Goal: Navigation & Orientation: Find specific page/section

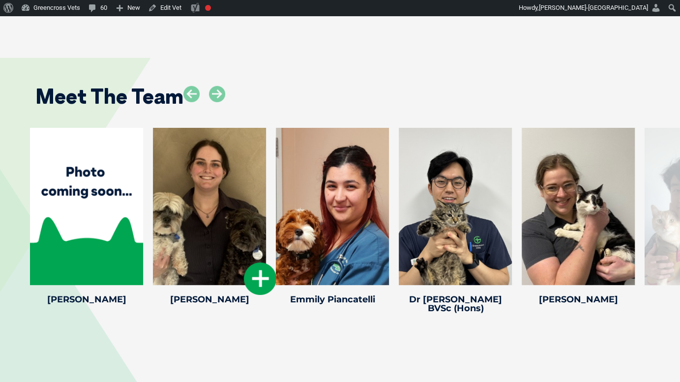
scroll to position [1991, 0]
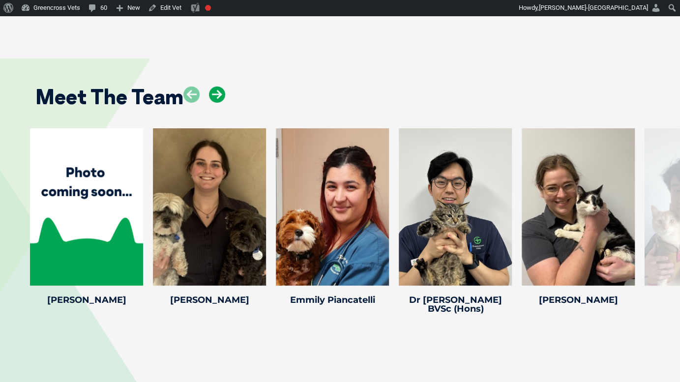
click at [215, 87] on icon at bounding box center [217, 95] width 16 height 16
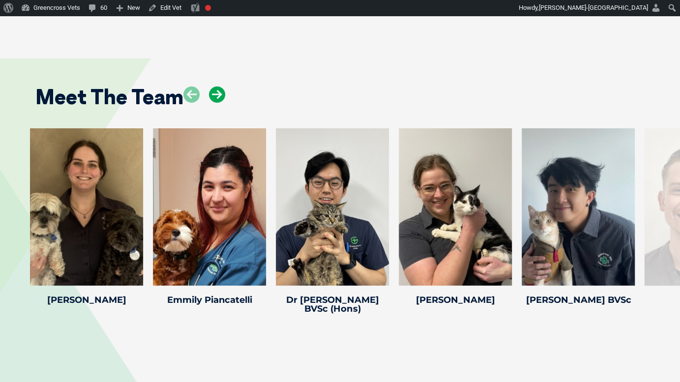
click at [216, 87] on icon at bounding box center [217, 95] width 16 height 16
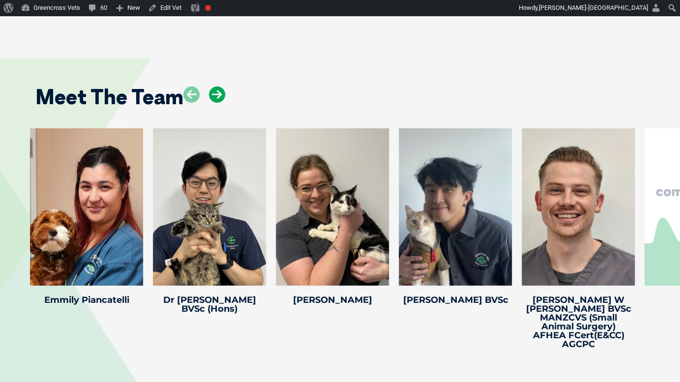
click at [215, 87] on icon at bounding box center [217, 95] width 16 height 16
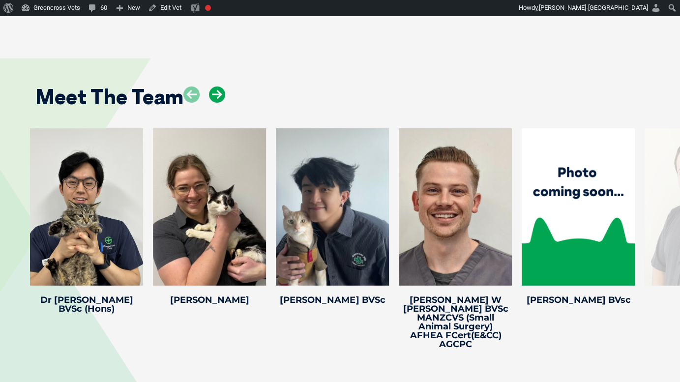
click at [221, 87] on icon at bounding box center [217, 95] width 16 height 16
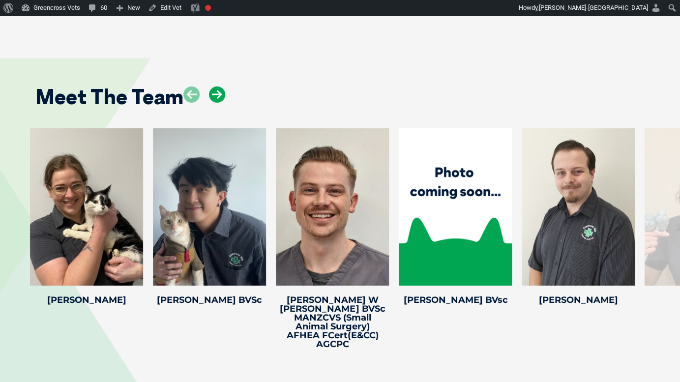
click at [221, 87] on icon at bounding box center [217, 95] width 16 height 16
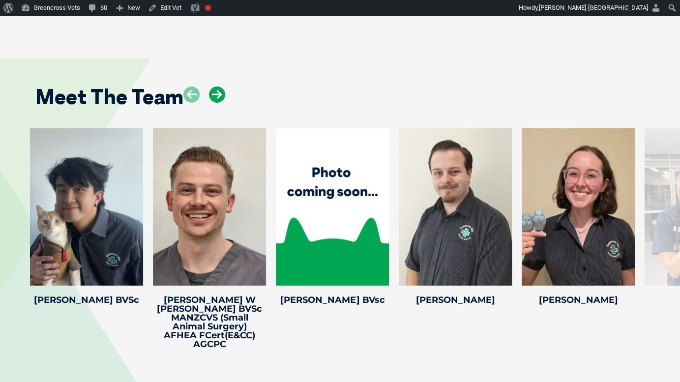
click at [221, 87] on icon at bounding box center [217, 95] width 16 height 16
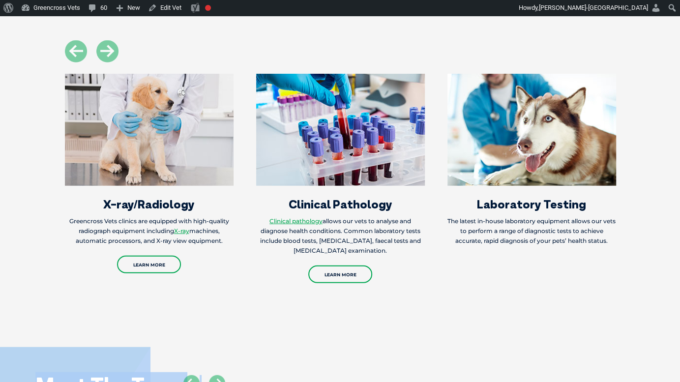
drag, startPoint x: 248, startPoint y: 7, endPoint x: 360, endPoint y: -54, distance: 127.2
click at [360, 0] on html "Greencross Vets Search for: Search Find Your Local Greencross Vet WebVet Book O…" at bounding box center [340, 26] width 680 height 3424
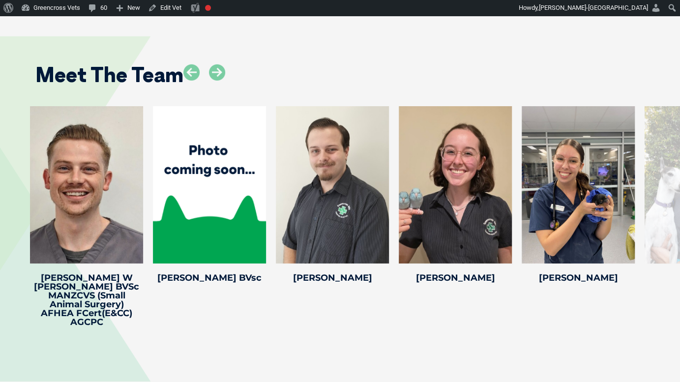
scroll to position [2013, 0]
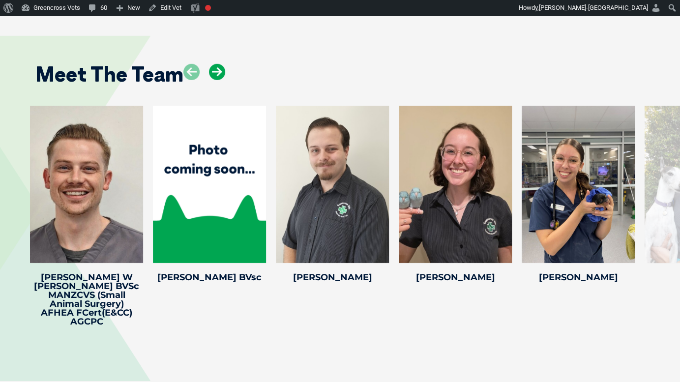
click at [219, 64] on icon at bounding box center [217, 72] width 16 height 16
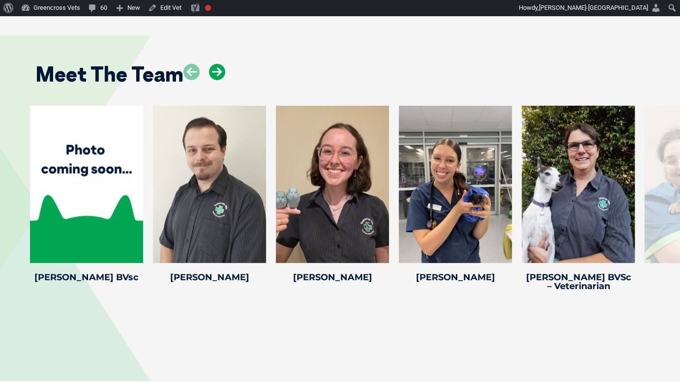
click at [219, 64] on icon at bounding box center [217, 72] width 16 height 16
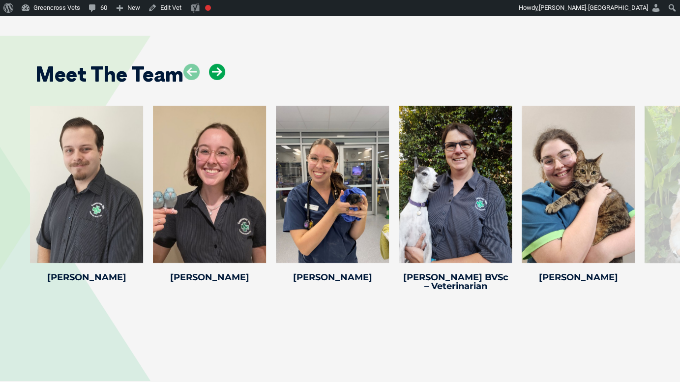
click at [222, 64] on icon at bounding box center [217, 72] width 16 height 16
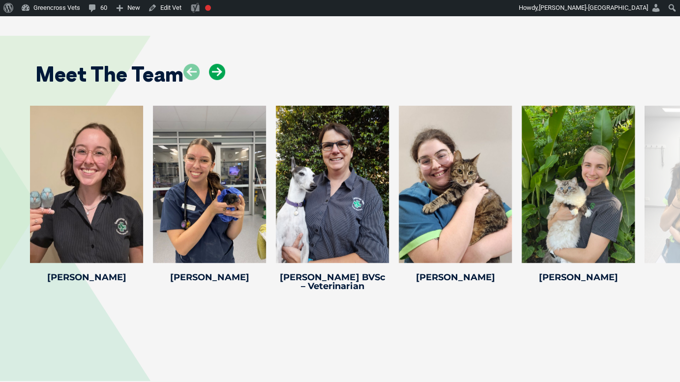
click at [222, 64] on icon at bounding box center [217, 72] width 16 height 16
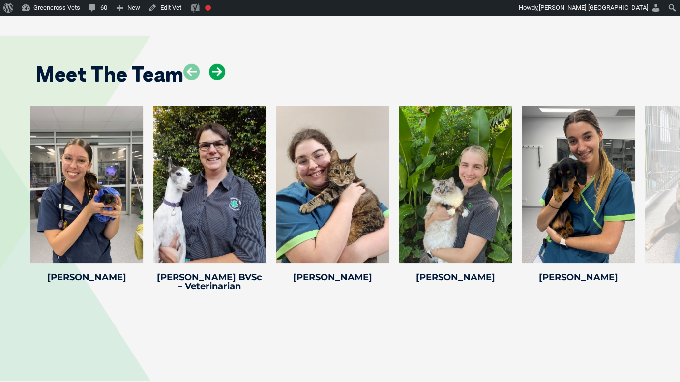
click at [216, 64] on icon at bounding box center [217, 72] width 16 height 16
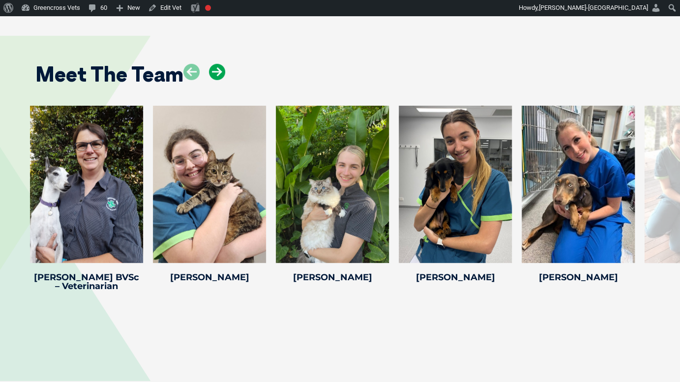
click at [216, 64] on icon at bounding box center [217, 72] width 16 height 16
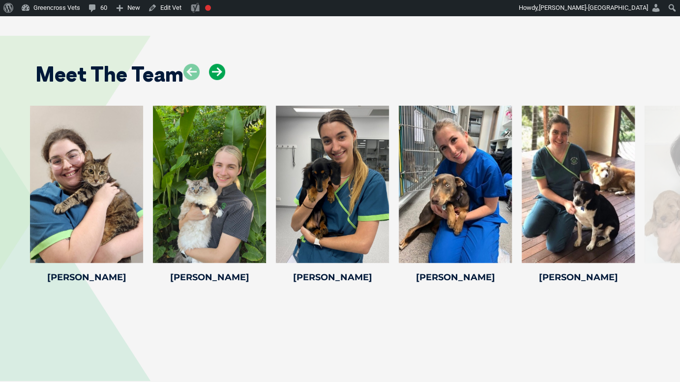
click at [216, 64] on icon at bounding box center [217, 72] width 16 height 16
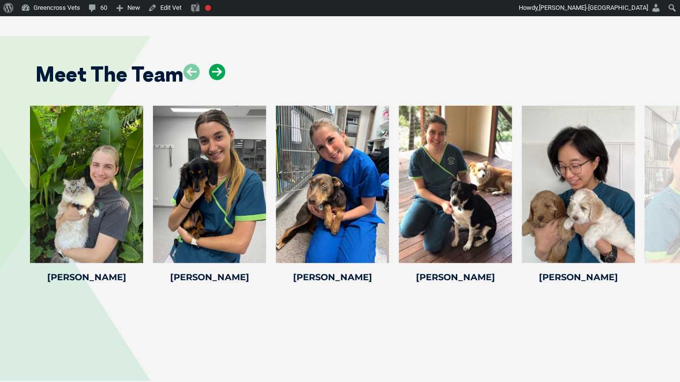
click at [223, 64] on icon at bounding box center [217, 72] width 16 height 16
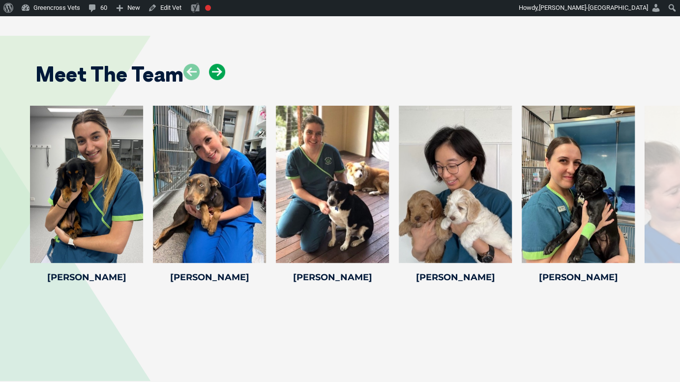
click at [212, 64] on icon at bounding box center [217, 72] width 16 height 16
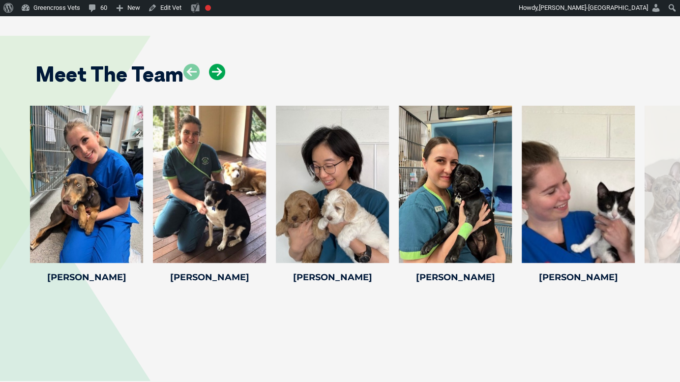
click at [212, 64] on icon at bounding box center [217, 72] width 16 height 16
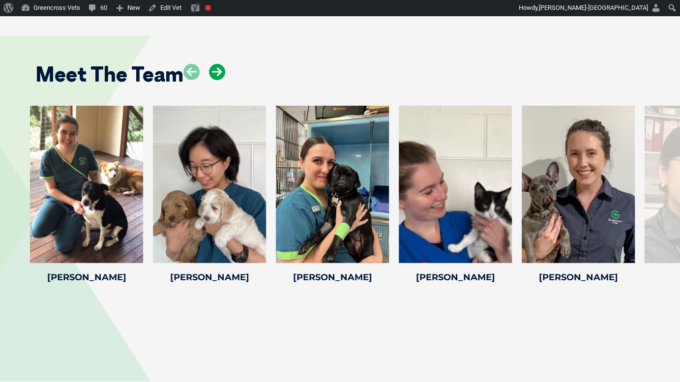
click at [212, 64] on icon at bounding box center [217, 72] width 16 height 16
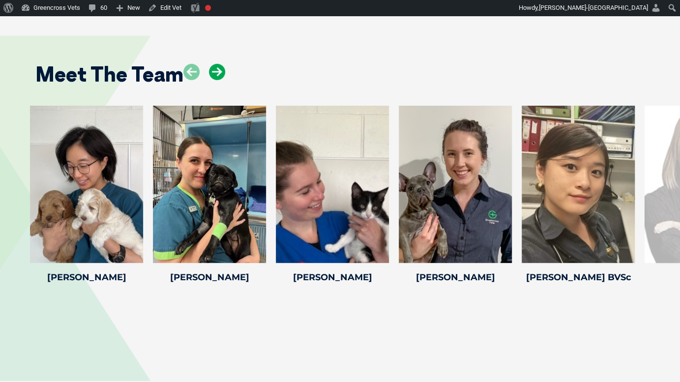
click at [212, 64] on icon at bounding box center [217, 72] width 16 height 16
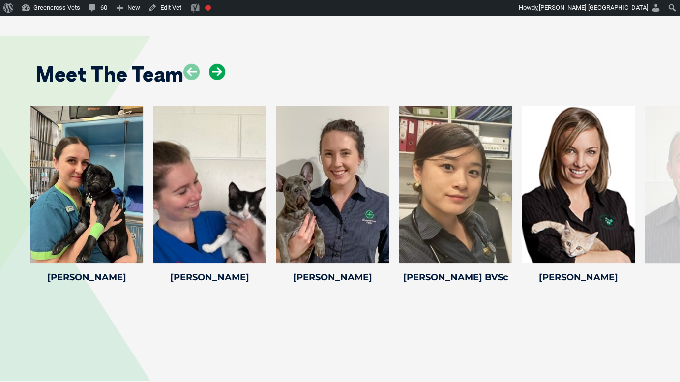
click at [221, 64] on icon at bounding box center [217, 72] width 16 height 16
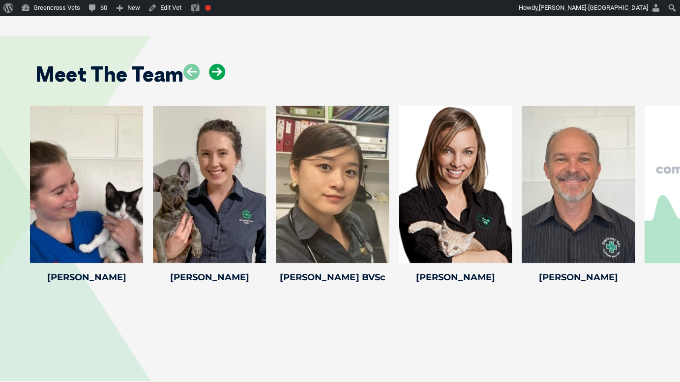
click at [221, 64] on icon at bounding box center [217, 72] width 16 height 16
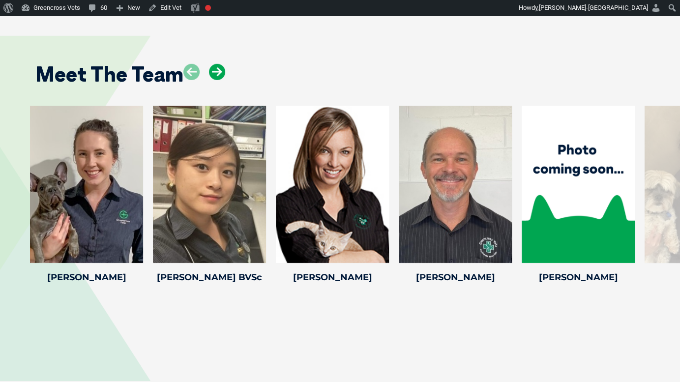
click at [221, 64] on icon at bounding box center [217, 72] width 16 height 16
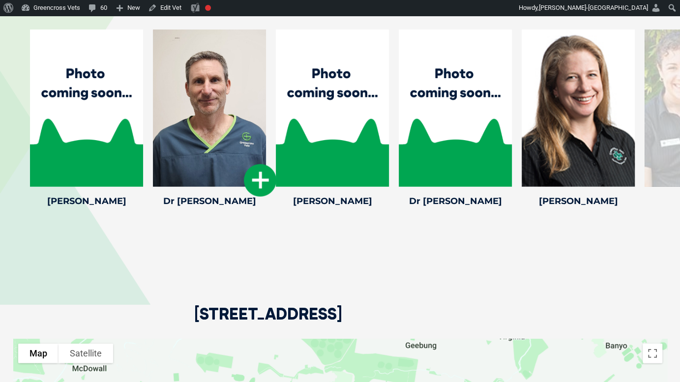
scroll to position [1592, 0]
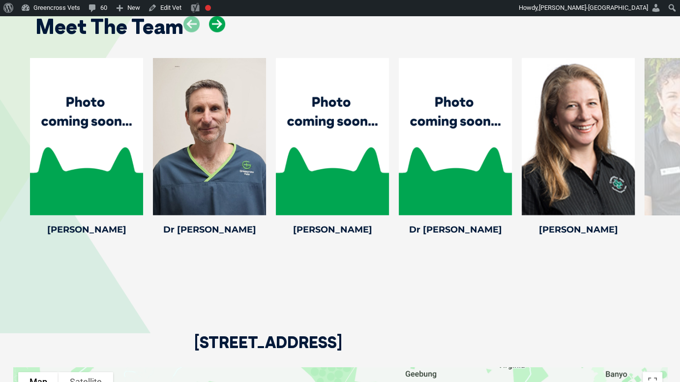
click at [213, 24] on icon at bounding box center [217, 24] width 16 height 16
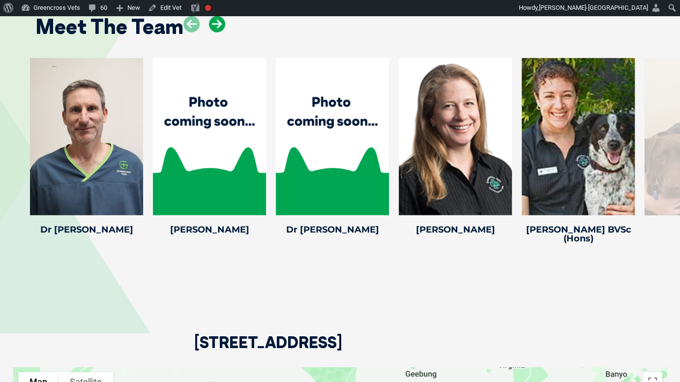
click at [213, 24] on icon at bounding box center [217, 24] width 16 height 16
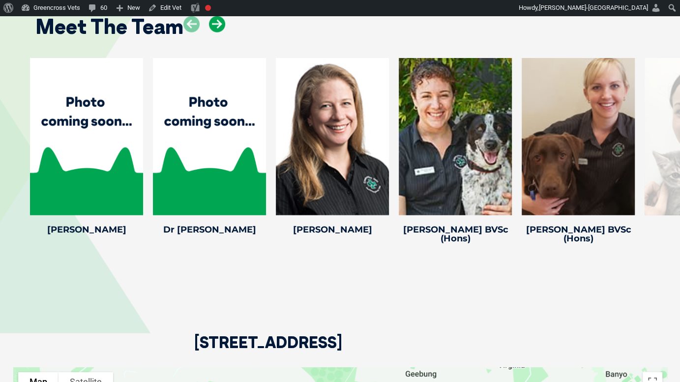
click at [213, 24] on icon at bounding box center [217, 24] width 16 height 16
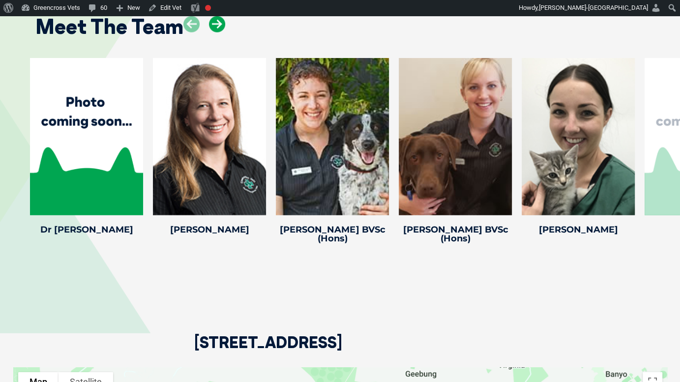
click at [213, 24] on icon at bounding box center [217, 24] width 16 height 16
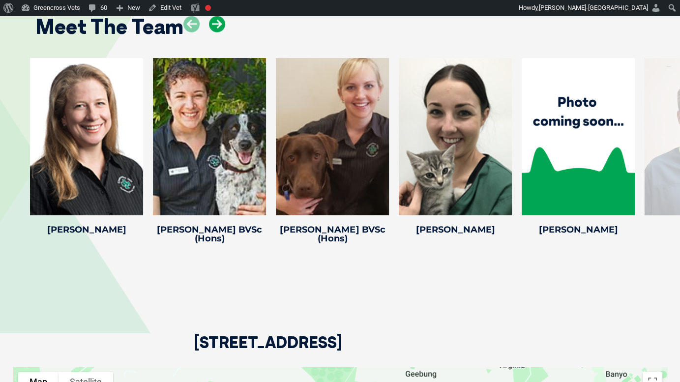
click at [223, 27] on icon at bounding box center [217, 24] width 16 height 16
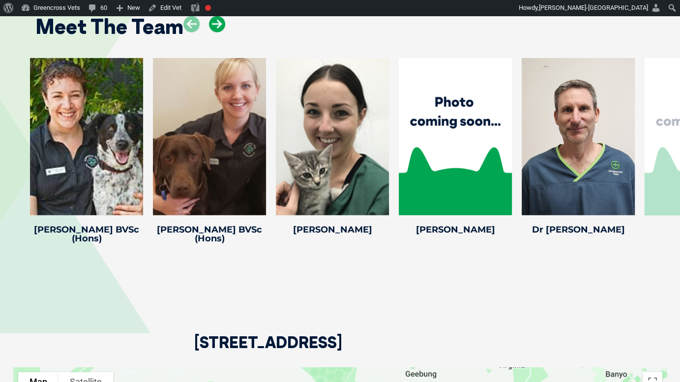
click at [223, 27] on icon at bounding box center [217, 24] width 16 height 16
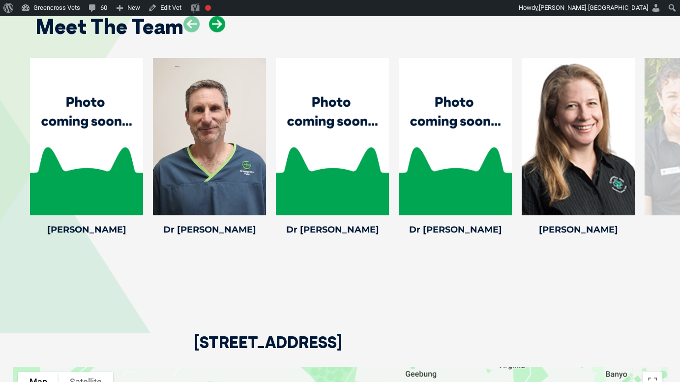
click at [211, 30] on icon at bounding box center [217, 24] width 16 height 16
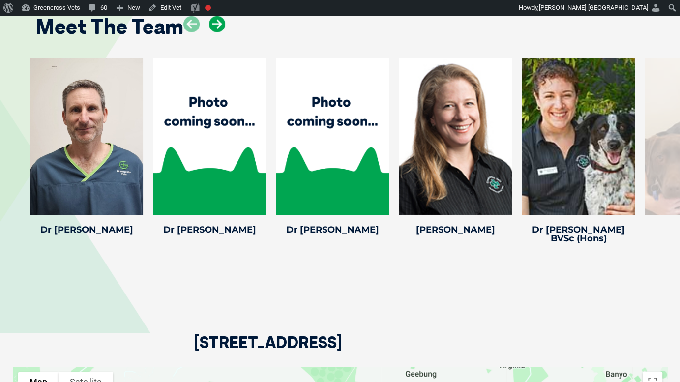
click at [211, 29] on icon at bounding box center [217, 24] width 16 height 16
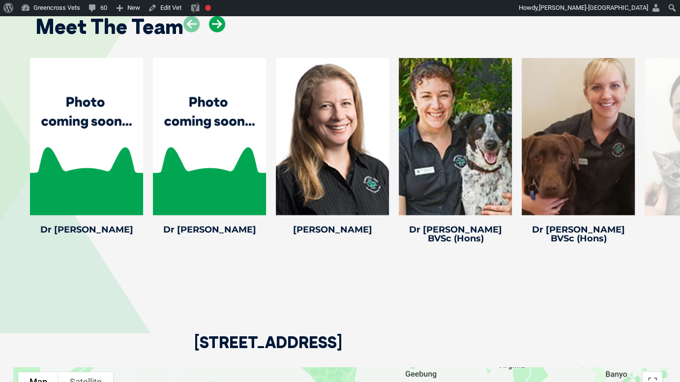
click at [211, 29] on icon at bounding box center [217, 24] width 16 height 16
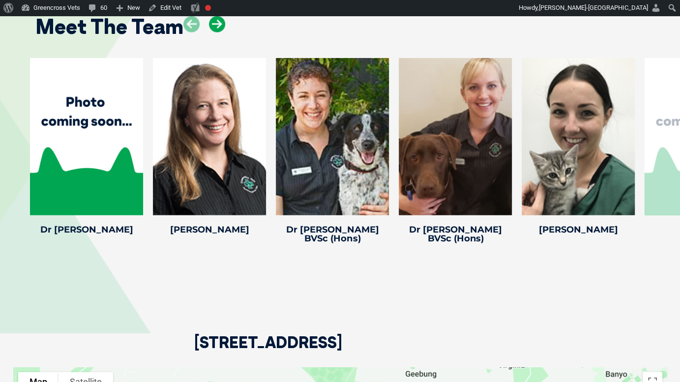
click at [211, 29] on icon at bounding box center [217, 24] width 16 height 16
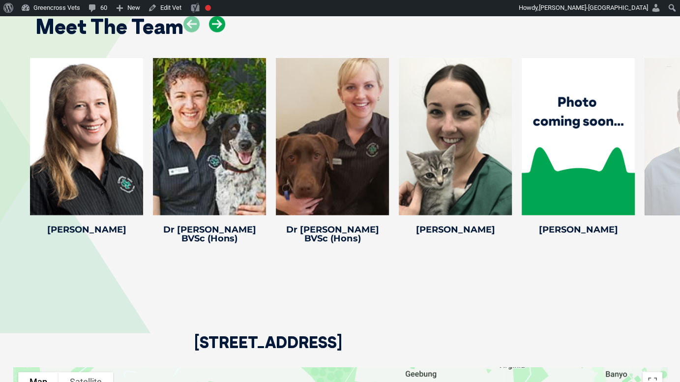
click at [211, 29] on icon at bounding box center [217, 24] width 16 height 16
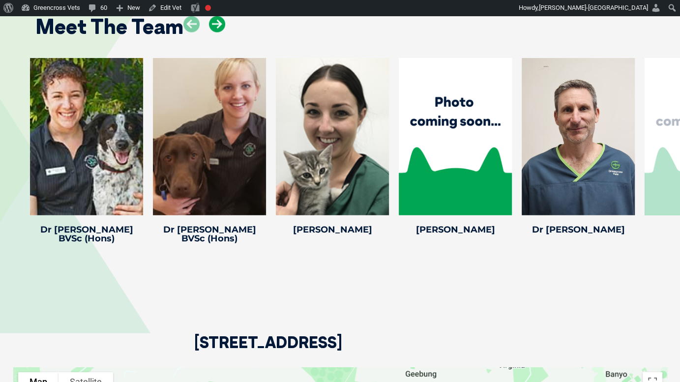
click at [211, 29] on icon at bounding box center [217, 24] width 16 height 16
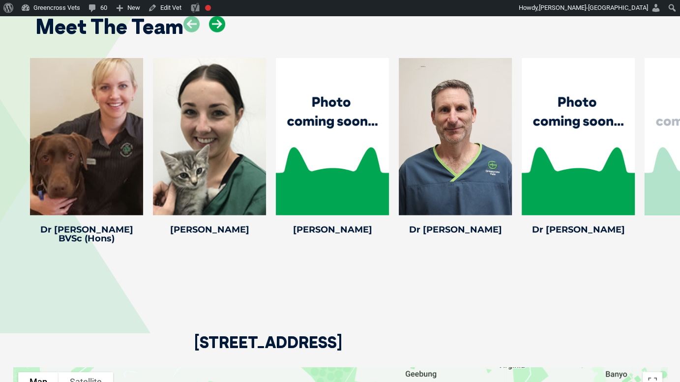
click at [217, 30] on icon at bounding box center [217, 24] width 16 height 16
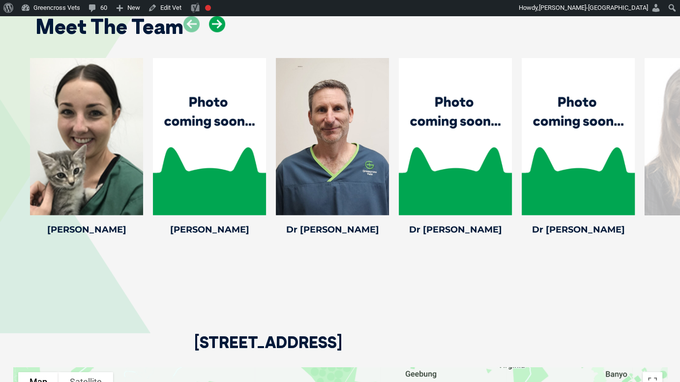
click at [217, 30] on icon at bounding box center [217, 24] width 16 height 16
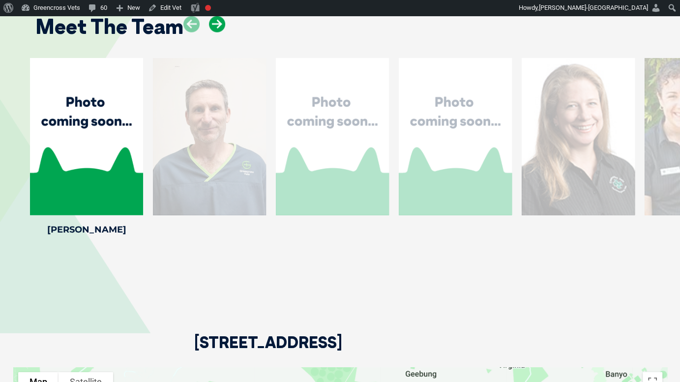
click at [217, 30] on icon at bounding box center [217, 24] width 16 height 16
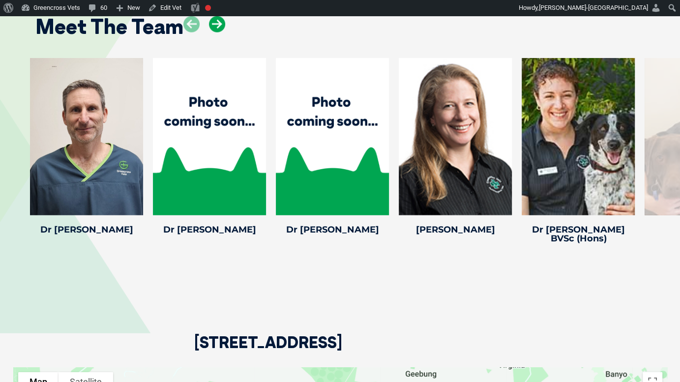
click at [217, 30] on icon at bounding box center [217, 24] width 16 height 16
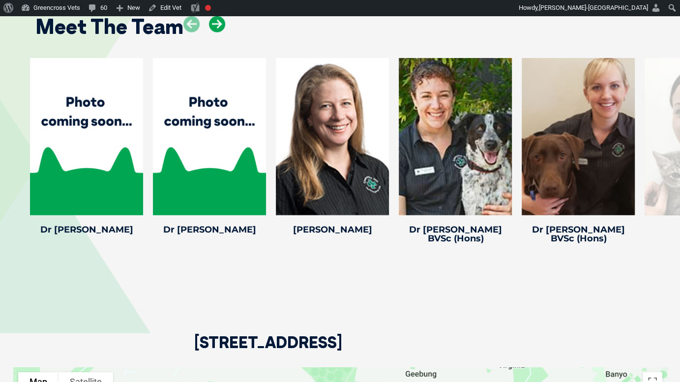
click at [217, 30] on icon at bounding box center [217, 24] width 16 height 16
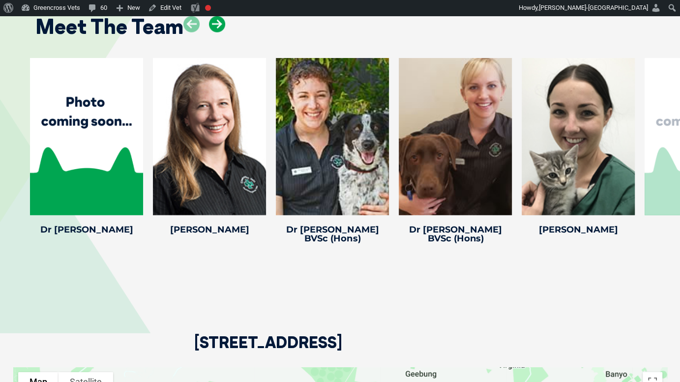
click at [220, 29] on icon at bounding box center [217, 24] width 16 height 16
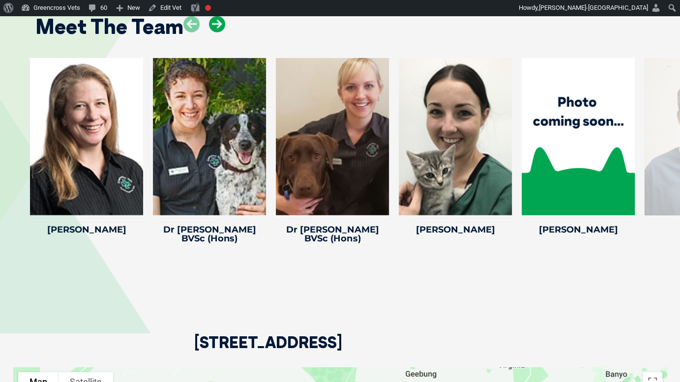
click at [220, 29] on icon at bounding box center [217, 24] width 16 height 16
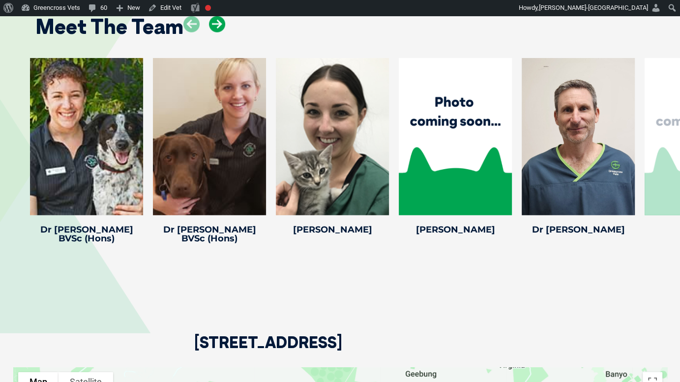
click at [220, 29] on icon at bounding box center [217, 24] width 16 height 16
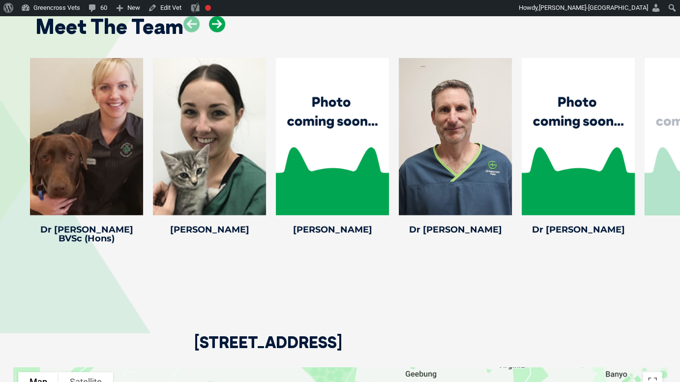
click at [216, 27] on icon at bounding box center [217, 24] width 16 height 16
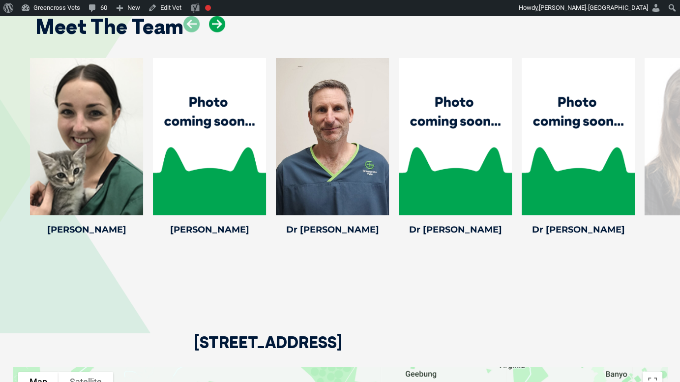
click at [214, 27] on icon at bounding box center [217, 24] width 16 height 16
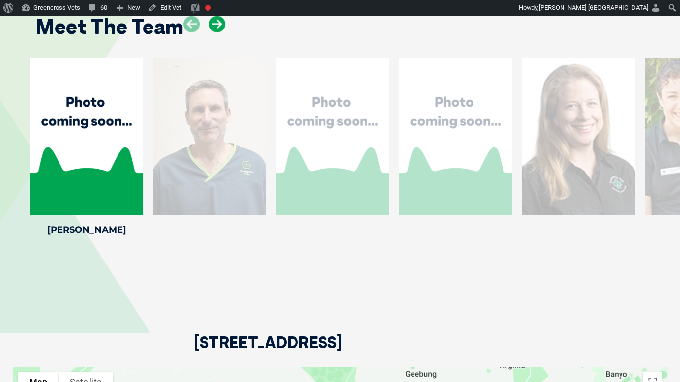
click at [212, 28] on icon at bounding box center [217, 24] width 16 height 16
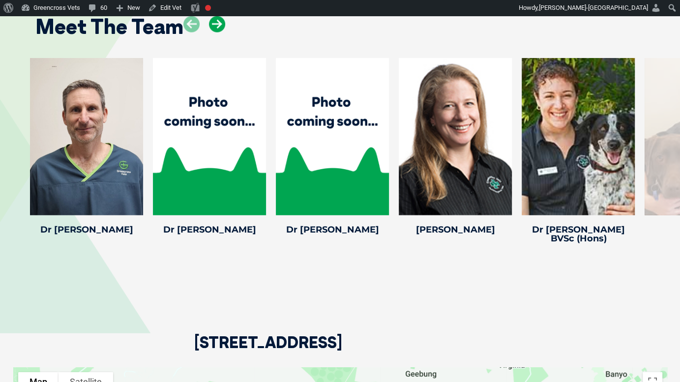
click at [212, 28] on icon at bounding box center [217, 24] width 16 height 16
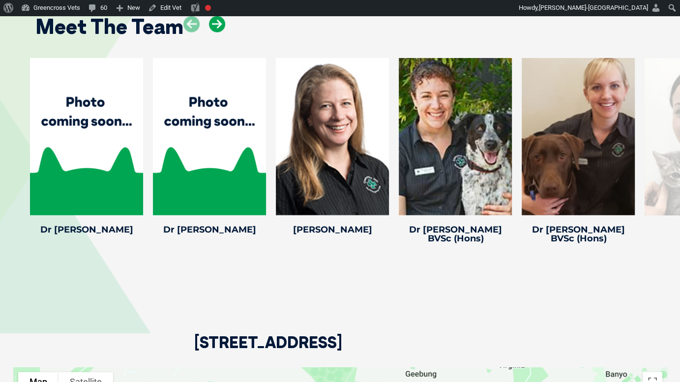
click at [212, 28] on icon at bounding box center [217, 24] width 16 height 16
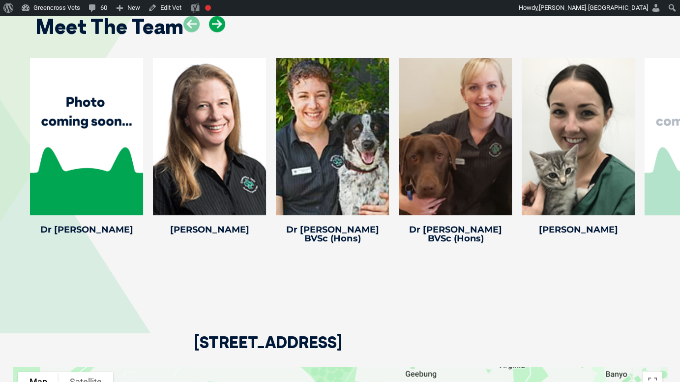
click at [212, 28] on icon at bounding box center [217, 24] width 16 height 16
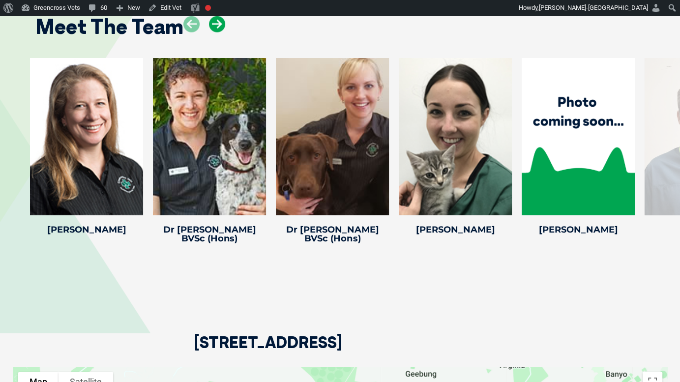
click at [212, 28] on icon at bounding box center [217, 24] width 16 height 16
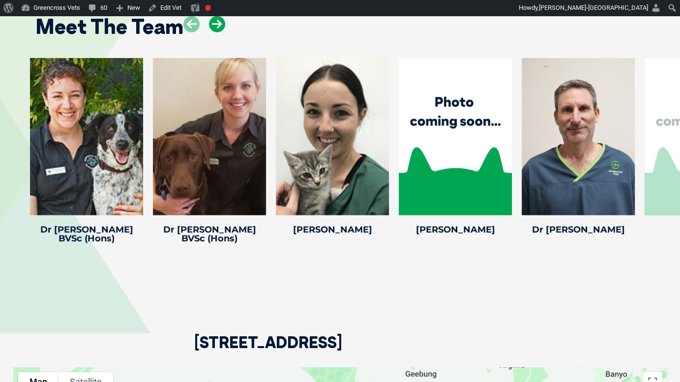
click at [212, 28] on icon at bounding box center [217, 24] width 16 height 16
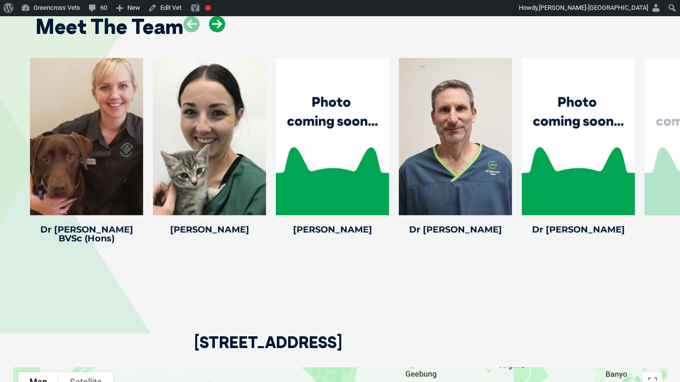
click at [212, 28] on icon at bounding box center [217, 24] width 16 height 16
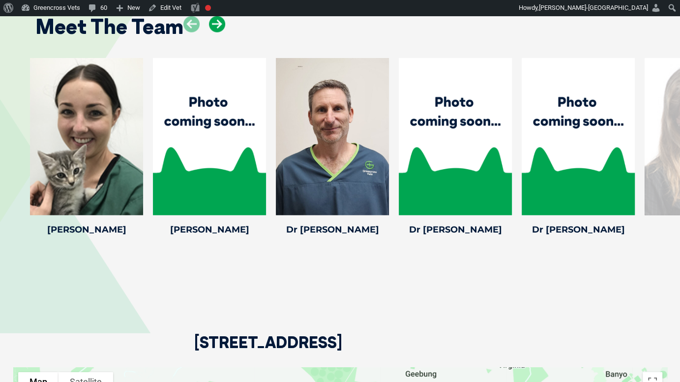
click at [214, 26] on icon at bounding box center [217, 24] width 16 height 16
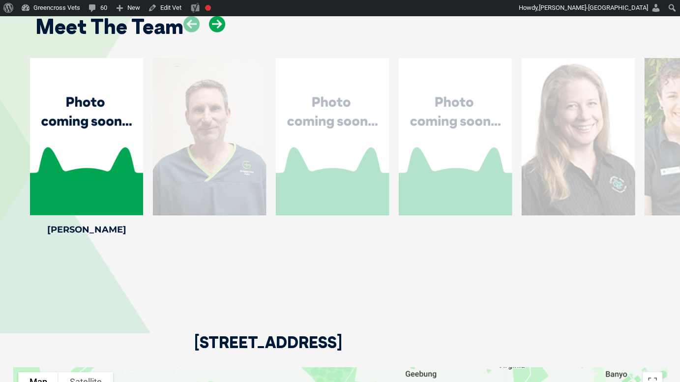
click at [214, 26] on icon at bounding box center [217, 24] width 16 height 16
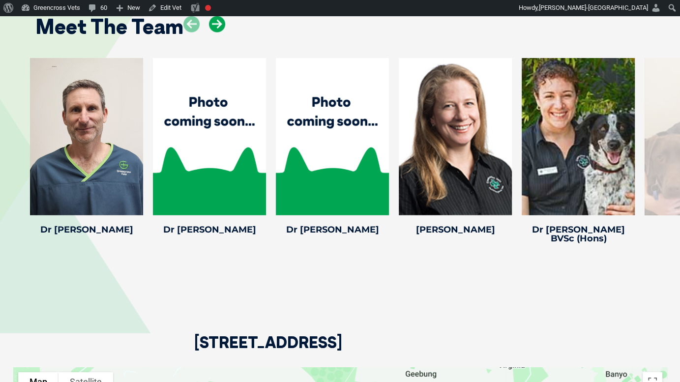
click at [214, 26] on icon at bounding box center [217, 24] width 16 height 16
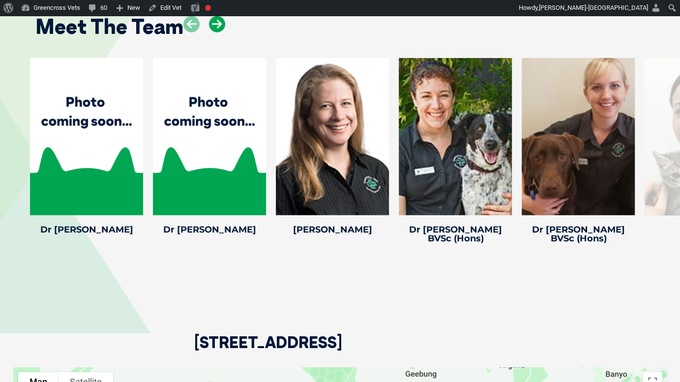
click at [214, 26] on icon at bounding box center [217, 24] width 16 height 16
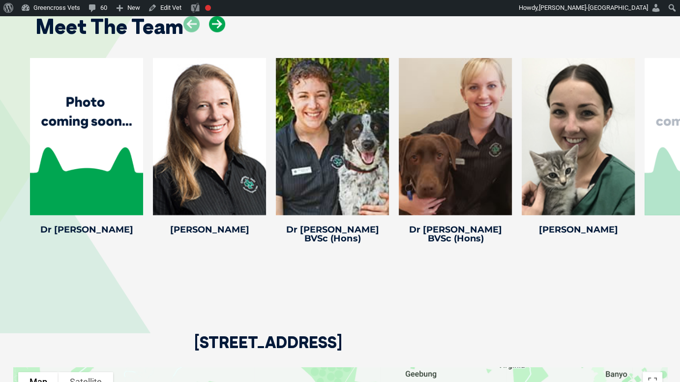
click at [214, 26] on icon at bounding box center [217, 24] width 16 height 16
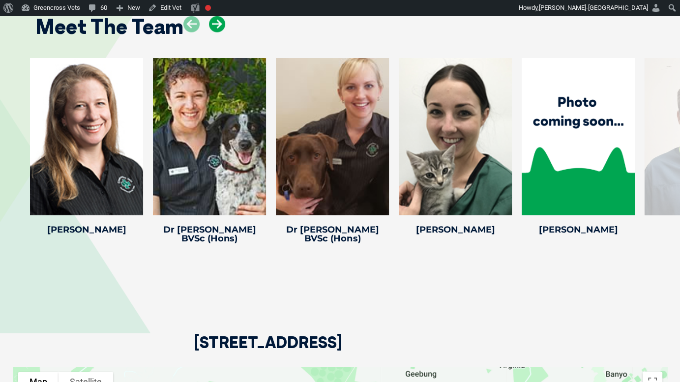
click at [214, 26] on icon at bounding box center [217, 24] width 16 height 16
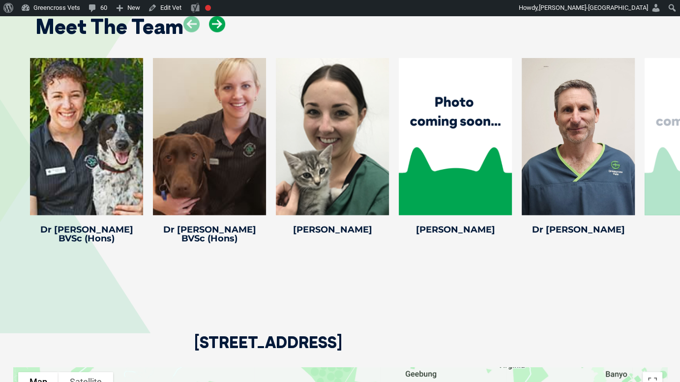
click at [214, 26] on icon at bounding box center [217, 24] width 16 height 16
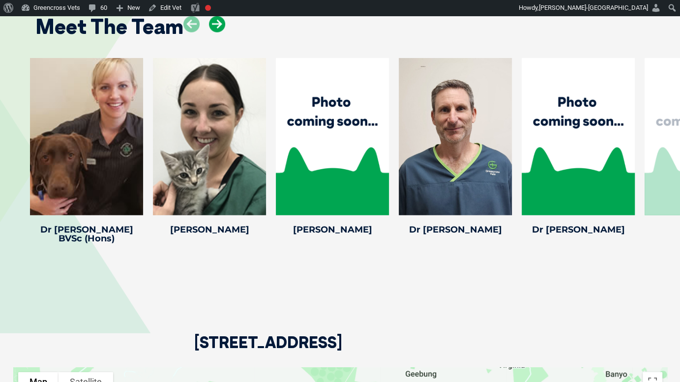
click at [214, 26] on icon at bounding box center [217, 24] width 16 height 16
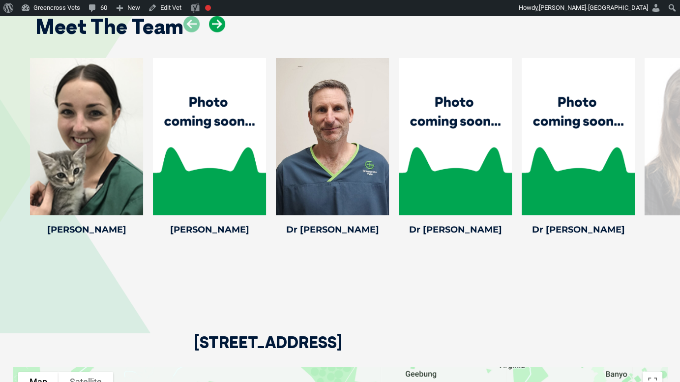
click at [214, 26] on icon at bounding box center [217, 24] width 16 height 16
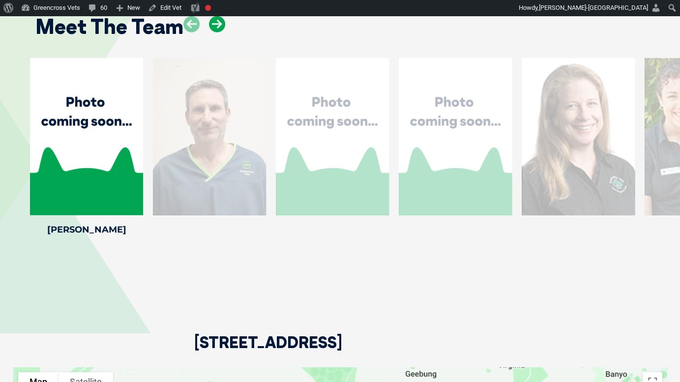
click at [214, 26] on icon at bounding box center [217, 24] width 16 height 16
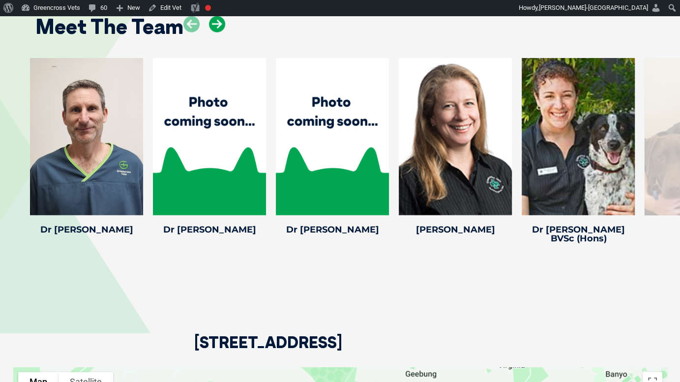
click at [221, 20] on icon at bounding box center [217, 24] width 16 height 16
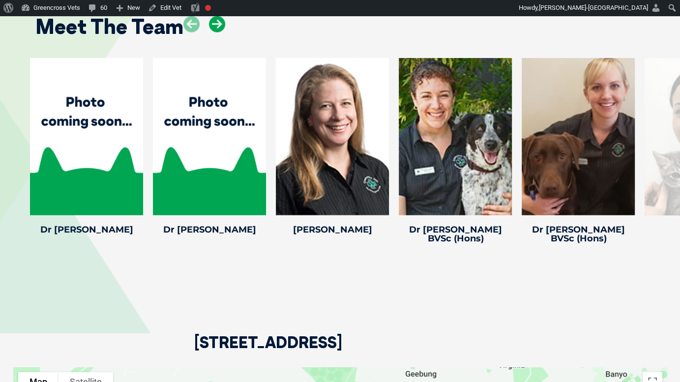
click at [221, 20] on icon at bounding box center [217, 24] width 16 height 16
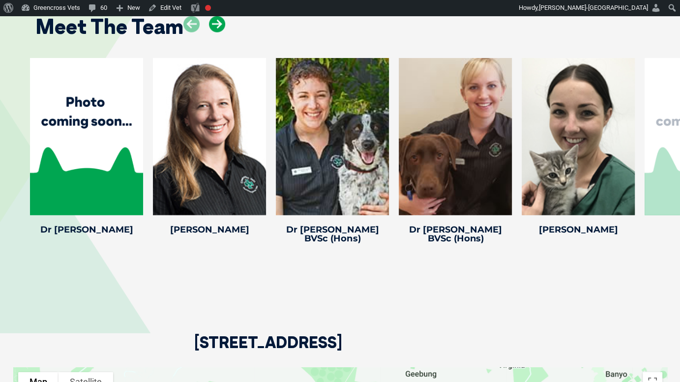
click at [221, 20] on icon at bounding box center [217, 24] width 16 height 16
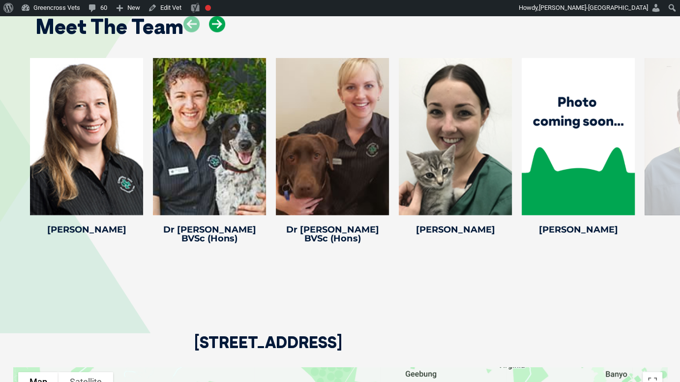
click at [221, 20] on icon at bounding box center [217, 24] width 16 height 16
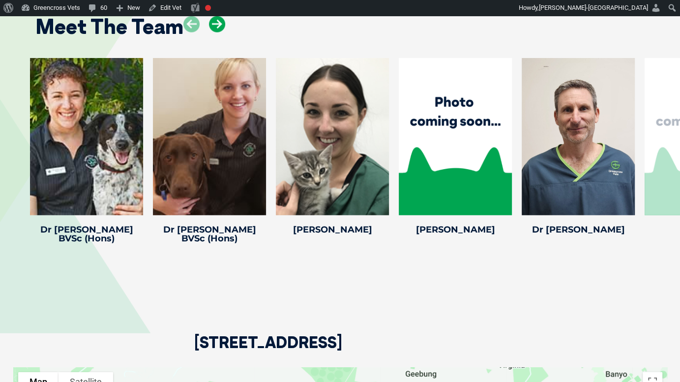
click at [221, 20] on icon at bounding box center [217, 24] width 16 height 16
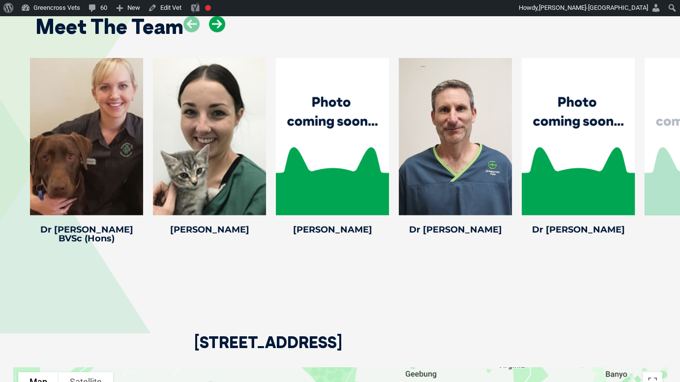
click at [221, 20] on icon at bounding box center [217, 24] width 16 height 16
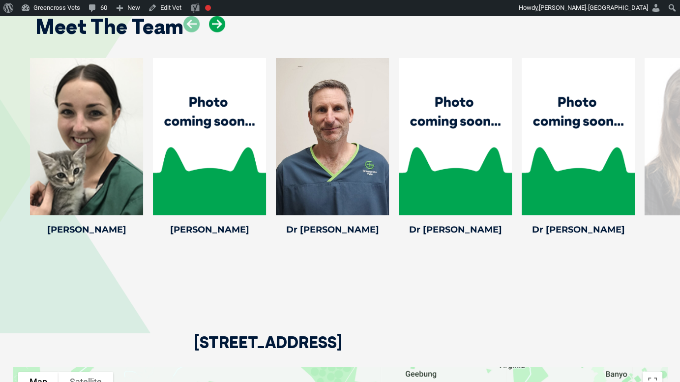
click at [221, 20] on icon at bounding box center [217, 24] width 16 height 16
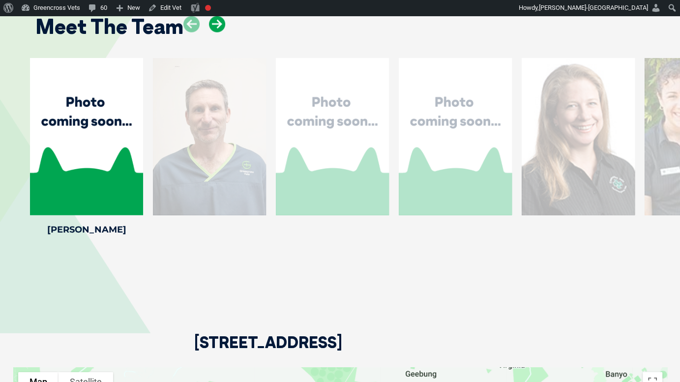
click at [221, 20] on icon at bounding box center [217, 24] width 16 height 16
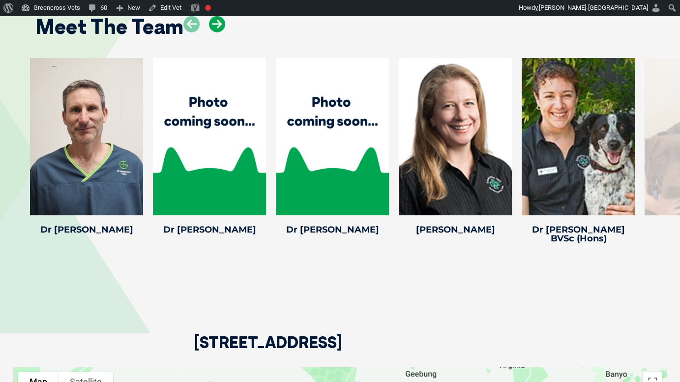
click at [221, 20] on icon at bounding box center [217, 24] width 16 height 16
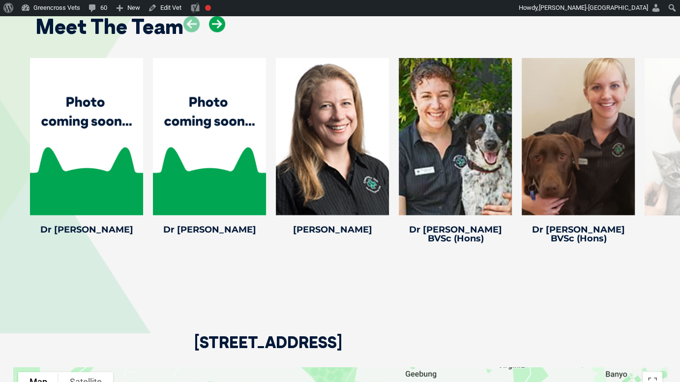
click at [221, 20] on icon at bounding box center [217, 24] width 16 height 16
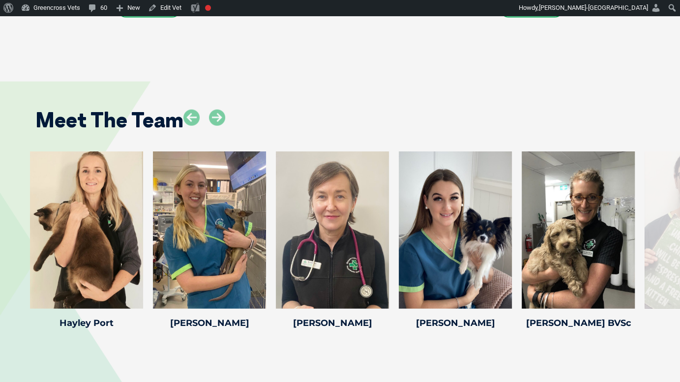
scroll to position [1535, 0]
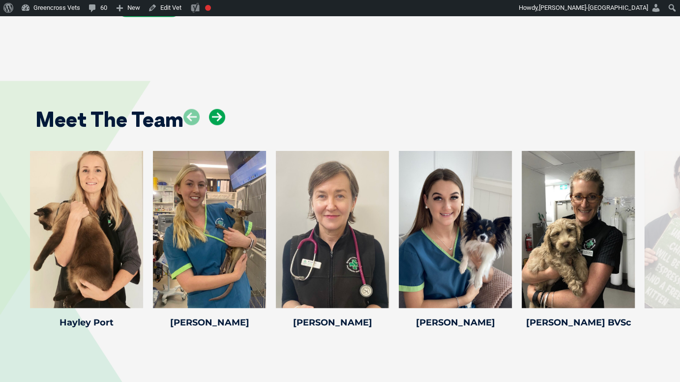
click at [217, 121] on icon at bounding box center [217, 117] width 16 height 16
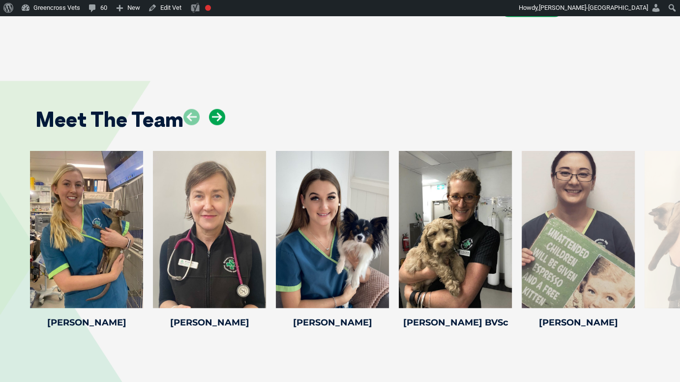
click at [217, 121] on icon at bounding box center [217, 117] width 16 height 16
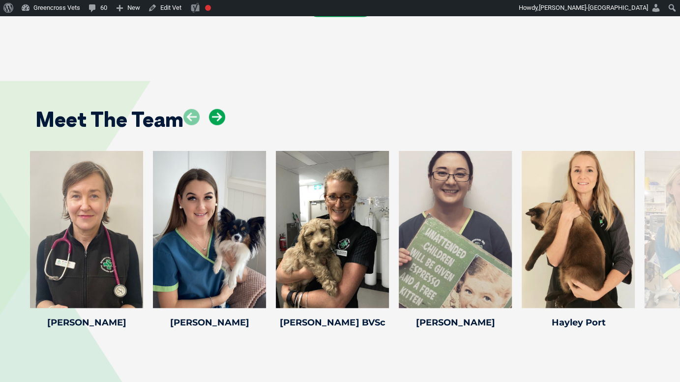
click at [216, 121] on icon at bounding box center [217, 117] width 16 height 16
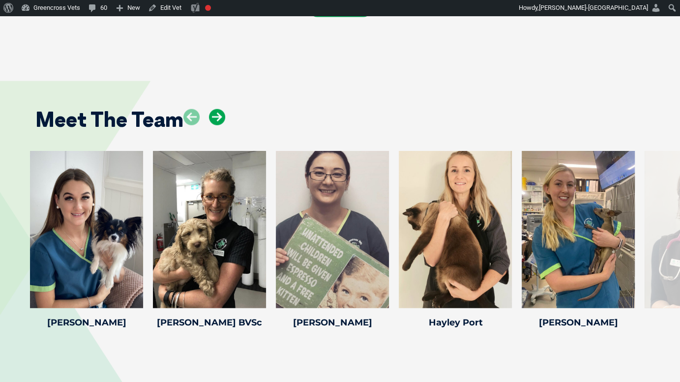
click at [215, 121] on icon at bounding box center [217, 117] width 16 height 16
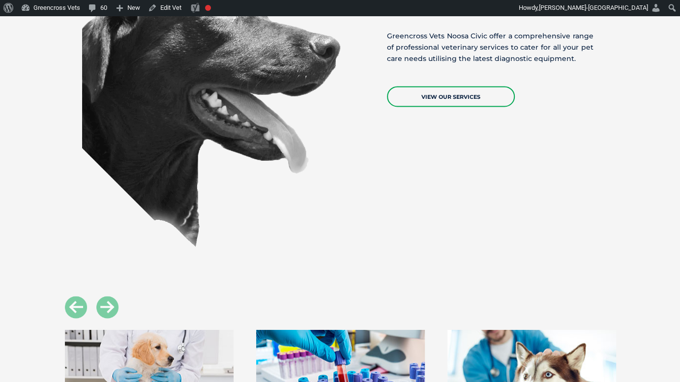
scroll to position [1025, 0]
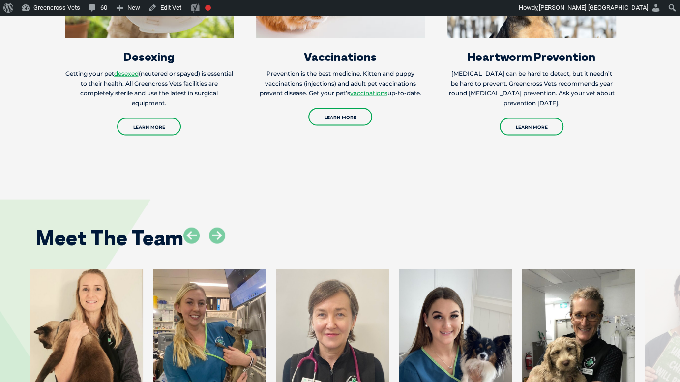
scroll to position [1479, 0]
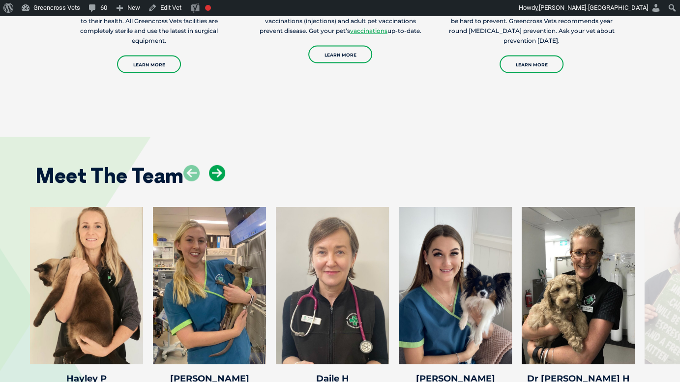
click at [216, 171] on icon at bounding box center [217, 173] width 16 height 16
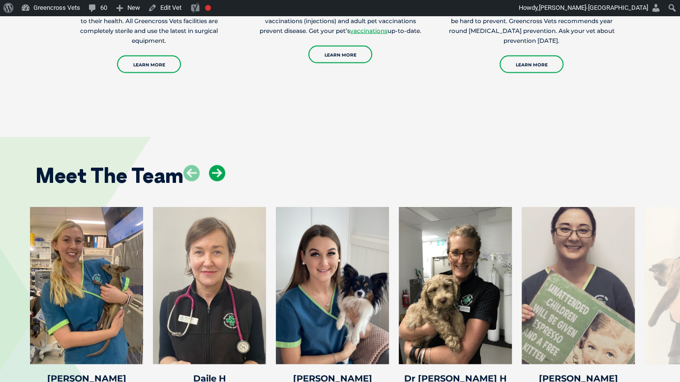
click at [216, 171] on icon at bounding box center [217, 173] width 16 height 16
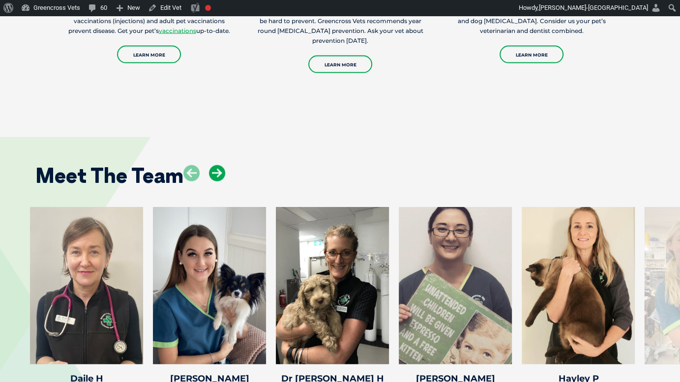
click at [216, 173] on icon at bounding box center [217, 173] width 16 height 16
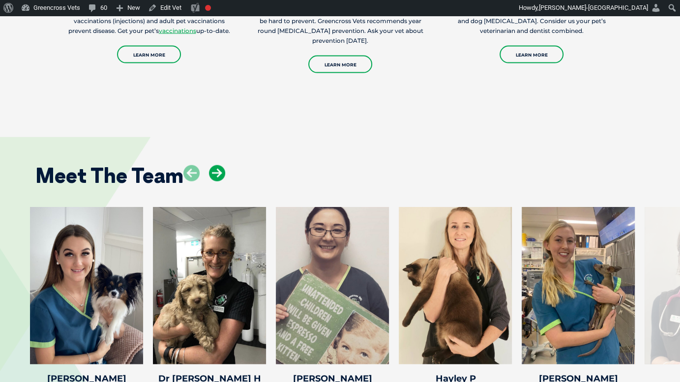
click at [216, 173] on icon at bounding box center [217, 173] width 16 height 16
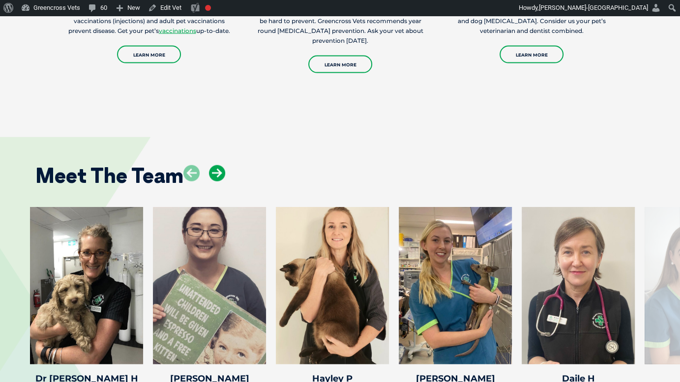
click at [216, 173] on icon at bounding box center [217, 173] width 16 height 16
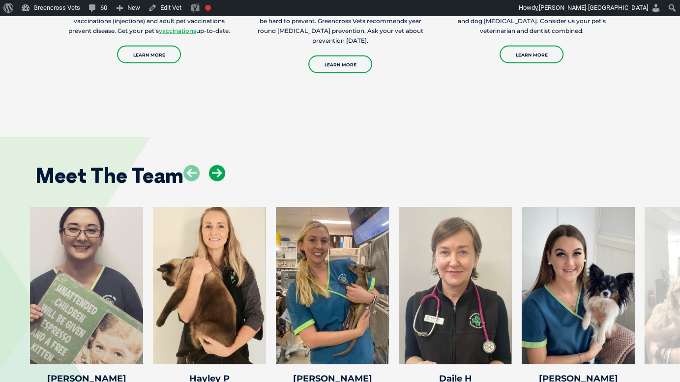
click at [216, 173] on icon at bounding box center [217, 173] width 16 height 16
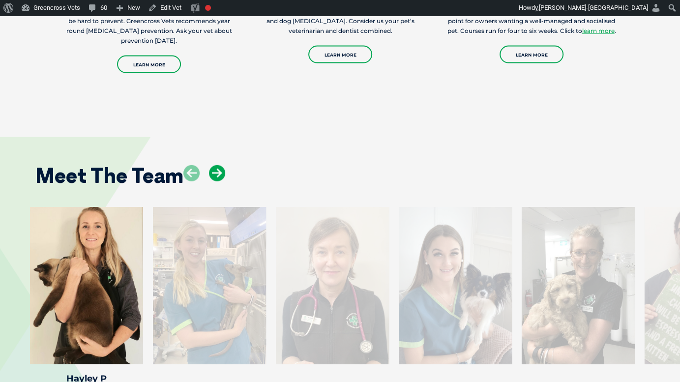
click at [216, 173] on icon at bounding box center [217, 173] width 16 height 16
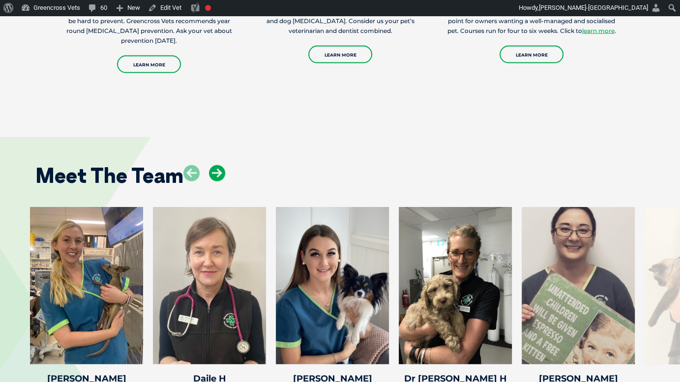
click at [216, 173] on icon at bounding box center [217, 173] width 16 height 16
